Goal: Information Seeking & Learning: Learn about a topic

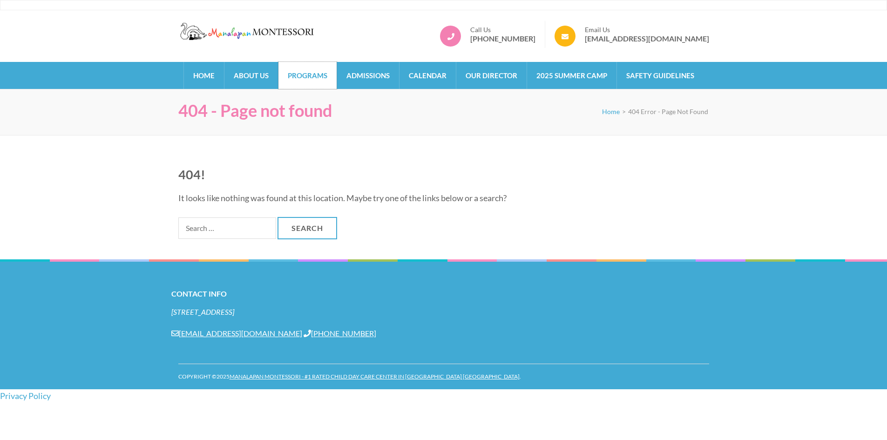
click at [305, 79] on link "Programs" at bounding box center [307, 75] width 58 height 27
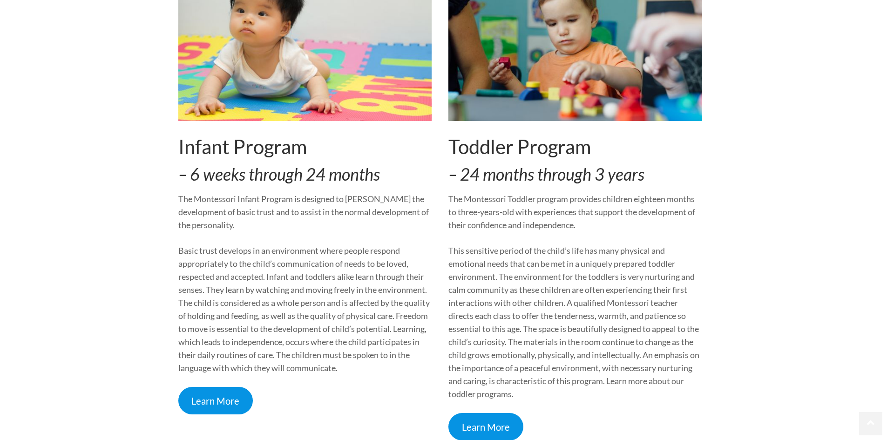
scroll to position [233, 0]
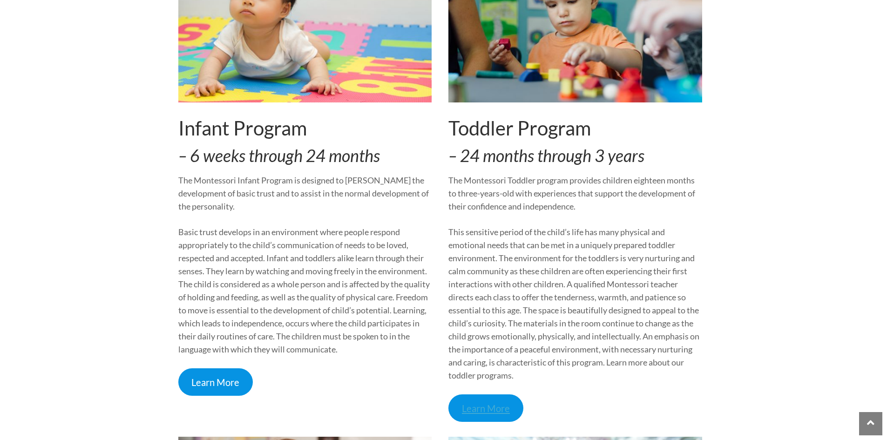
click at [482, 417] on link "Learn More" at bounding box center [485, 407] width 75 height 27
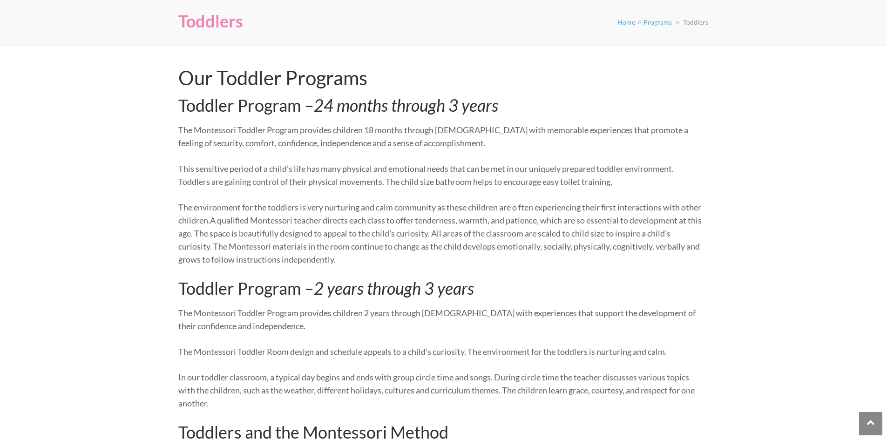
scroll to position [20, 0]
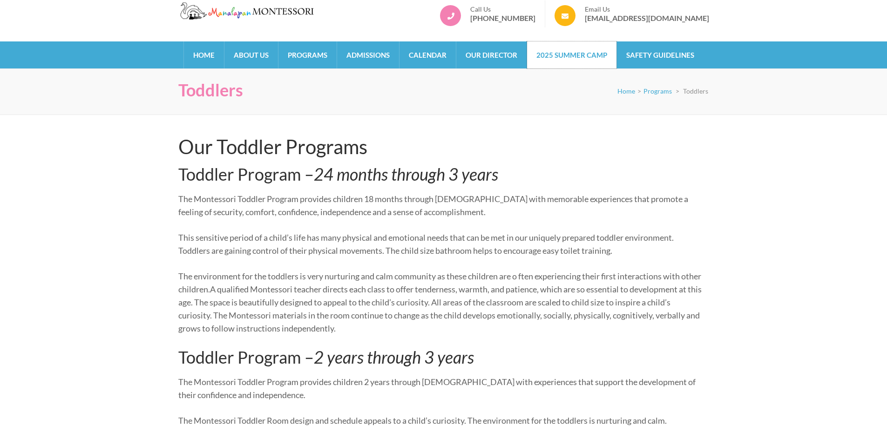
click at [552, 56] on link "2025 Summer Camp" at bounding box center [571, 54] width 89 height 27
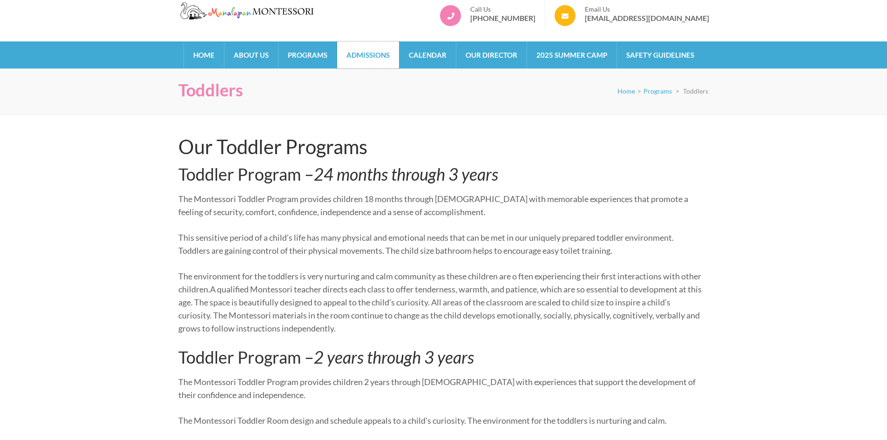
click at [362, 54] on link "Admissions" at bounding box center [368, 54] width 62 height 27
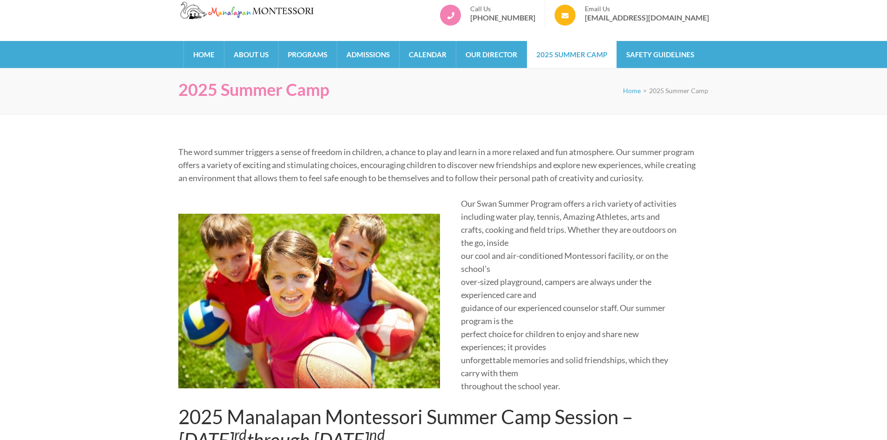
scroll to position [47, 0]
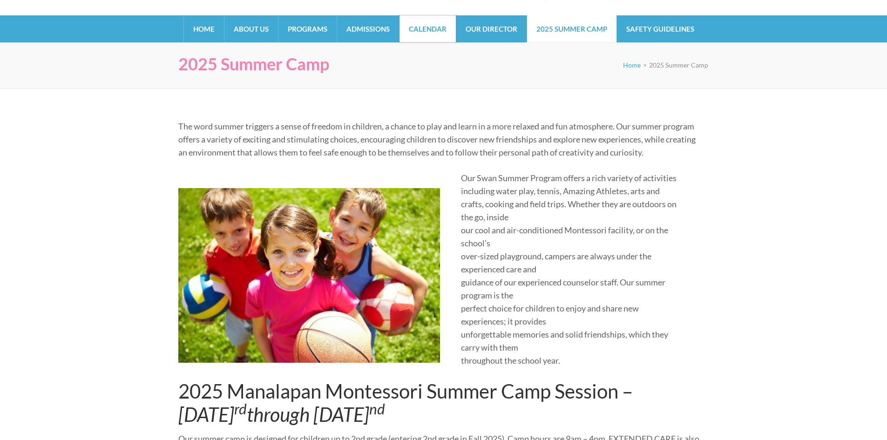
click at [420, 32] on link "Calendar" at bounding box center [428, 28] width 56 height 27
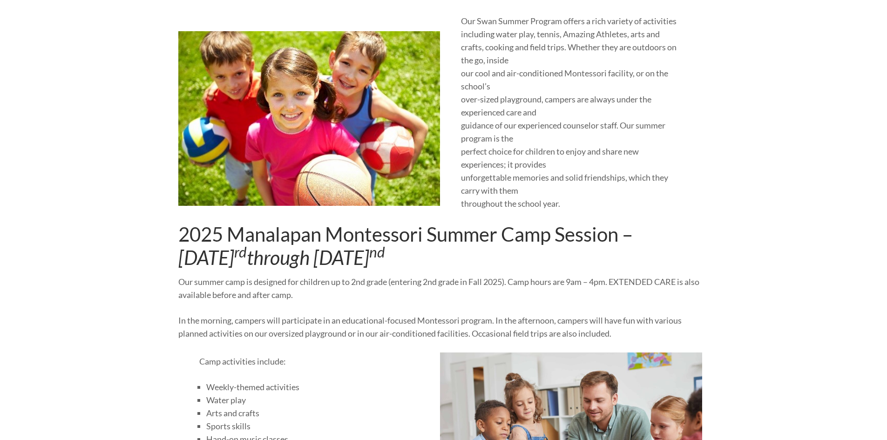
scroll to position [279, 0]
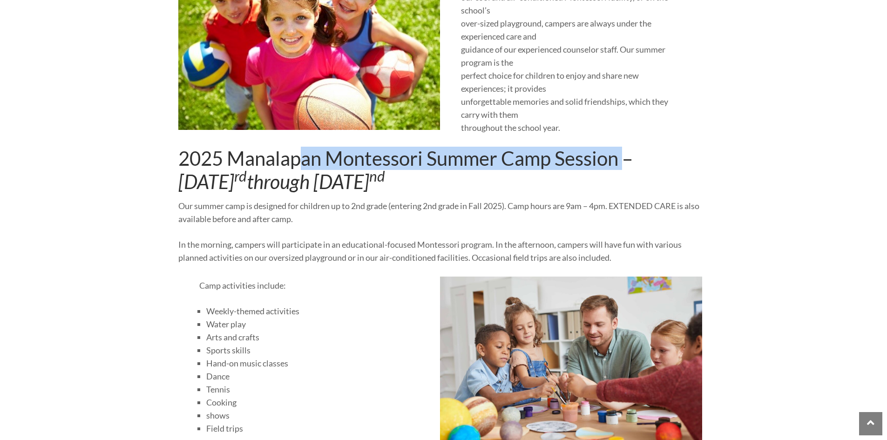
drag, startPoint x: 299, startPoint y: 166, endPoint x: 627, endPoint y: 158, distance: 328.4
click at [627, 158] on h2 "2025 Manalapan Montessori Summer Camp Session – June 23 rd through August 22 nd" at bounding box center [440, 170] width 524 height 47
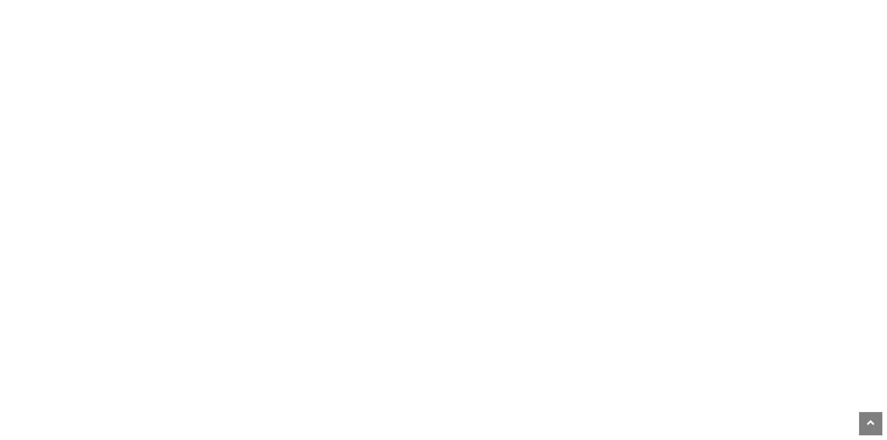
scroll to position [1583, 0]
